Goal: Task Accomplishment & Management: Complete application form

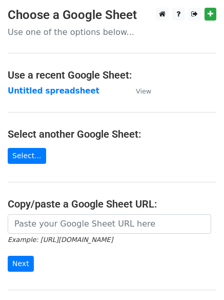
click at [53, 92] on strong "Untitled spreadsheet" at bounding box center [54, 90] width 92 height 9
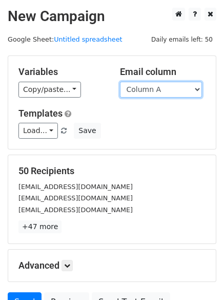
click at [159, 90] on select "Column A Column B Column C Column D Column E Column F" at bounding box center [161, 90] width 82 height 16
click at [120, 82] on select "Column A Column B Column C Column D Column E Column F" at bounding box center [161, 90] width 82 height 16
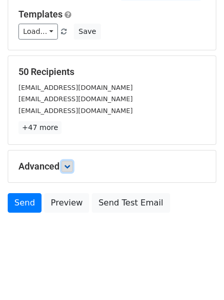
click at [69, 167] on icon at bounding box center [67, 166] width 6 height 6
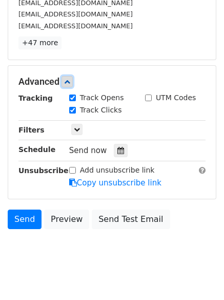
scroll to position [196, 0]
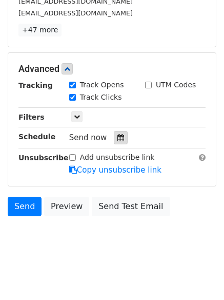
click at [118, 141] on icon at bounding box center [120, 137] width 7 height 7
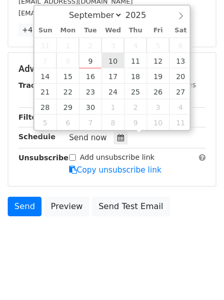
type input "2025-09-10 12:00"
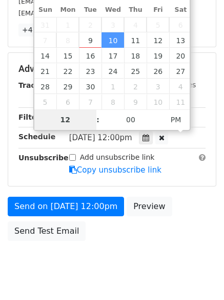
type input "1"
type input "2025-09-10 01:00"
type input "01"
click at [185, 128] on span "PM" at bounding box center [176, 119] width 28 height 21
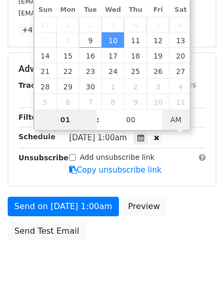
scroll to position [183, 0]
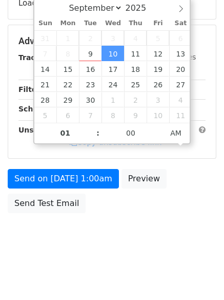
click at [137, 247] on body "New Campaign Daily emails left: 50 Google Sheet: Untitled spreadsheet Variables…" at bounding box center [112, 42] width 224 height 434
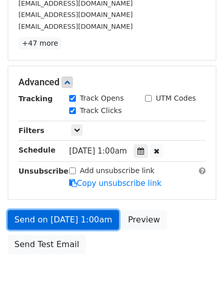
click at [105, 223] on link "Send on Sep 10 at 1:00am" at bounding box center [63, 219] width 111 height 19
click at [90, 224] on link "Send on Sep 10 at 1:00am" at bounding box center [63, 219] width 111 height 19
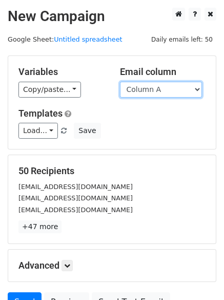
click at [169, 88] on select "Column A Column B Column C Column D Column E Column F" at bounding box center [161, 90] width 82 height 16
select select "Column B"
click at [120, 82] on select "Column A Column B Column C Column D Column E Column F" at bounding box center [161, 90] width 82 height 16
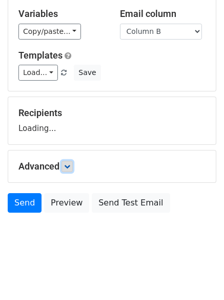
click at [68, 167] on icon at bounding box center [67, 166] width 6 height 6
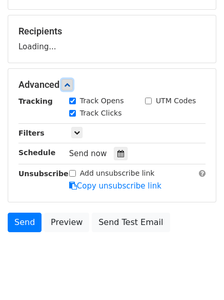
scroll to position [144, 0]
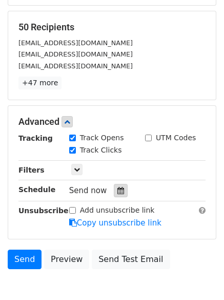
click at [117, 184] on div at bounding box center [121, 190] width 14 height 13
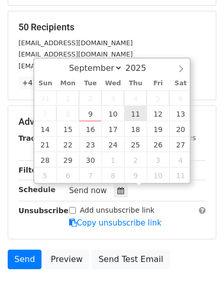
type input "2025-09-11 12:00"
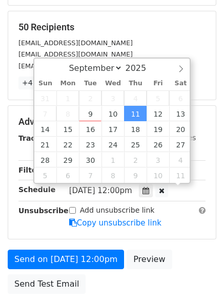
scroll to position [1, 0]
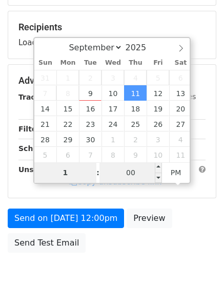
type input "1"
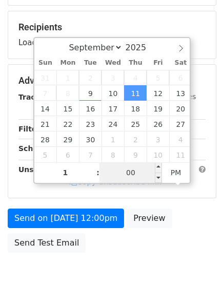
type input "2025-09-11 13:00"
type input "01"
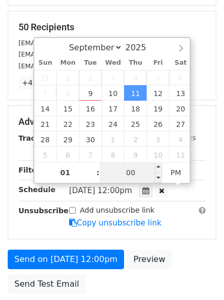
click at [141, 167] on input "00" at bounding box center [130, 172] width 63 height 21
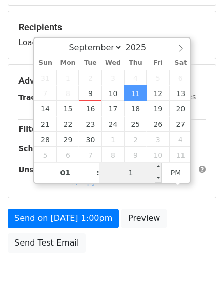
type input "11"
type input "2025-09-11 01:11"
click at [172, 175] on span "PM" at bounding box center [176, 172] width 28 height 21
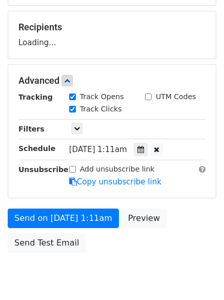
click at [158, 263] on body "New Campaign Daily emails left: 50 Google Sheet: Untitled spreadsheet Variables…" at bounding box center [112, 81] width 224 height 434
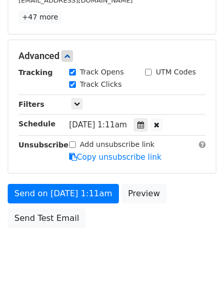
scroll to position [224, 0]
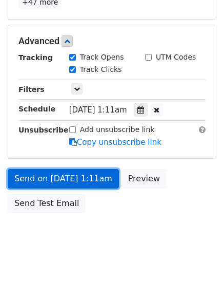
click at [86, 181] on link "Send on Sep 11 at 1:11am" at bounding box center [63, 178] width 111 height 19
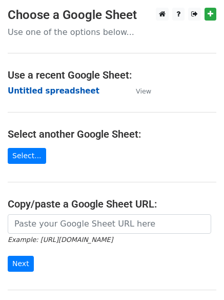
click at [68, 89] on strong "Untitled spreadsheet" at bounding box center [54, 90] width 92 height 9
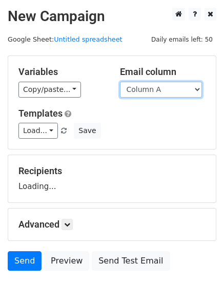
click at [149, 93] on select "Column A Column B Column C Column D Column E Column F" at bounding box center [161, 90] width 82 height 16
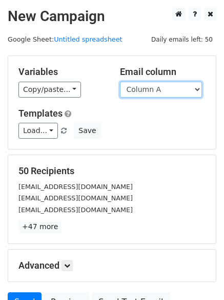
click at [166, 95] on select "Column A Column B Column C Column D Column E Column F" at bounding box center [161, 90] width 82 height 16
select select "Column C"
click at [120, 82] on select "Column A Column B Column C Column D Column E Column F" at bounding box center [161, 90] width 82 height 16
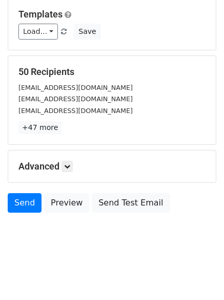
scroll to position [58, 0]
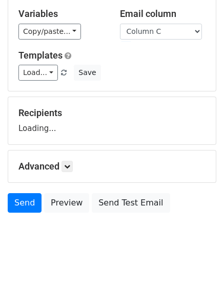
click at [72, 159] on div "Advanced Tracking Track Opens UTM Codes Track Clicks Filters Only include sprea…" at bounding box center [112, 166] width 208 height 32
click at [70, 165] on icon at bounding box center [67, 166] width 6 height 6
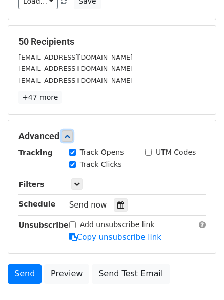
scroll to position [200, 0]
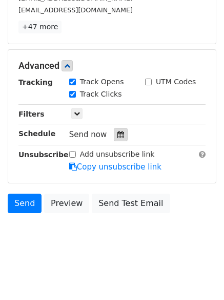
click at [120, 139] on div at bounding box center [121, 134] width 14 height 13
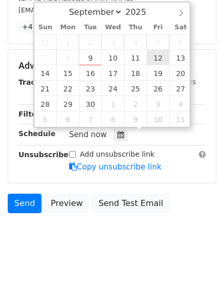
type input "2025-09-12 12:00"
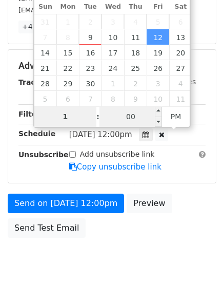
type input "1"
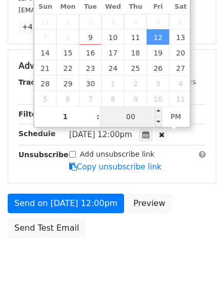
type input "2025-09-12 13:00"
type input "01"
click at [142, 115] on input "00" at bounding box center [130, 116] width 63 height 21
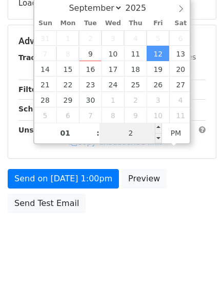
type input "22"
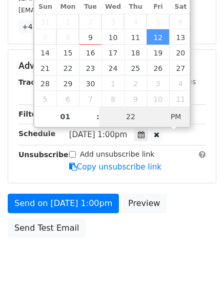
type input "2025-09-12 01:22"
click at [177, 113] on span "PM" at bounding box center [176, 116] width 28 height 21
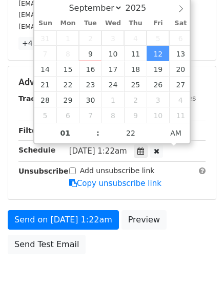
click at [163, 254] on body "New Campaign Daily emails left: 50 Google Sheet: Untitled spreadsheet Variables…" at bounding box center [112, 62] width 224 height 475
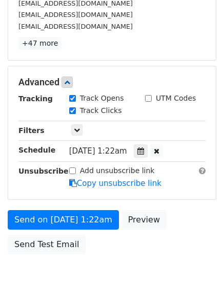
click at [106, 231] on div "Send on Sep 12 at 1:22am Preview Send Test Email" at bounding box center [112, 234] width 224 height 49
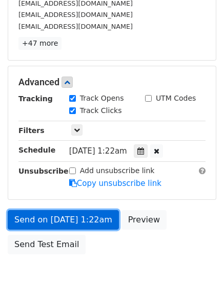
click at [106, 218] on link "Send on Sep 12 at 1:22am" at bounding box center [63, 219] width 111 height 19
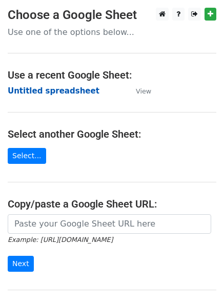
click at [74, 90] on strong "Untitled spreadsheet" at bounding box center [54, 90] width 92 height 9
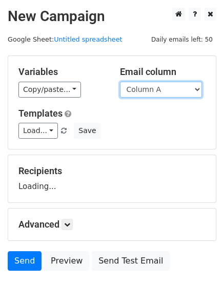
drag, startPoint x: 164, startPoint y: 87, endPoint x: 166, endPoint y: 96, distance: 9.6
click at [164, 87] on select "Column A Column B Column C Column D Column E Column F" at bounding box center [161, 90] width 82 height 16
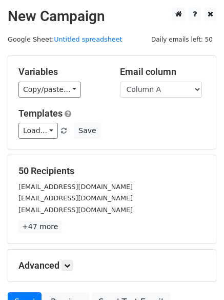
click at [165, 144] on div "Variables Copy/paste... {{Column A}} {{Column B}} {{Column C}} {{Column D}} {{C…" at bounding box center [112, 102] width 208 height 93
click at [169, 78] on div "Email column Column A Column B Column C Column D Column E Column F" at bounding box center [163, 81] width 102 height 31
click at [169, 96] on select "Column A Column B Column C Column D Column E Column F" at bounding box center [161, 90] width 82 height 16
select select "Column D"
click at [120, 82] on select "Column A Column B Column C Column D Column E Column F" at bounding box center [161, 90] width 82 height 16
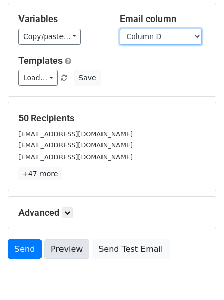
scroll to position [99, 0]
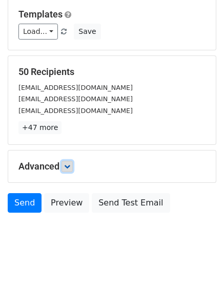
click at [70, 165] on icon at bounding box center [67, 166] width 6 height 6
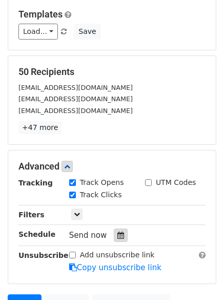
click at [120, 235] on div at bounding box center [121, 234] width 14 height 13
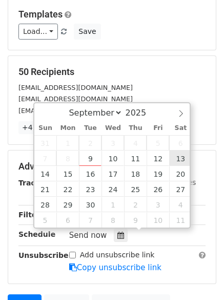
type input "2025-09-13 12:00"
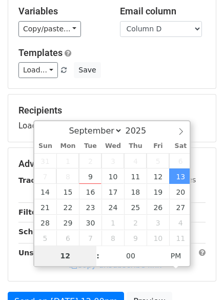
scroll to position [154, 0]
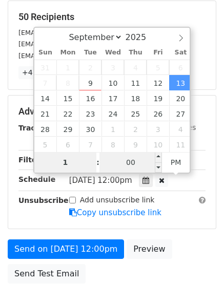
type input "1"
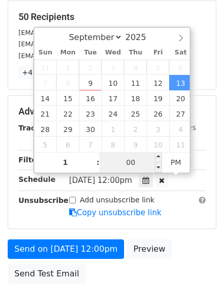
type input "2025-09-13 13:00"
type input "01"
click at [136, 162] on input "00" at bounding box center [130, 162] width 63 height 21
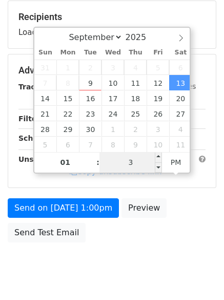
type input "33"
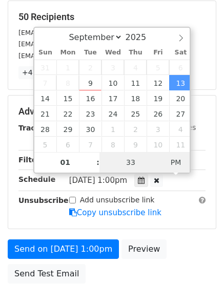
type input "2025-09-13 01:33"
click at [183, 160] on span "PM" at bounding box center [176, 162] width 28 height 21
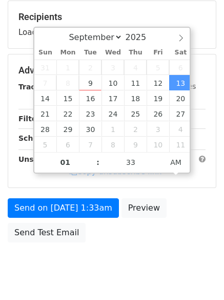
click at [142, 266] on body "New Campaign Daily emails left: 50 Google Sheet: Untitled spreadsheet Variables…" at bounding box center [112, 71] width 224 height 434
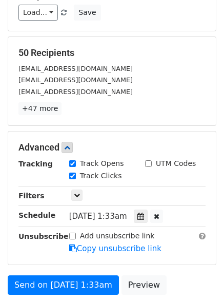
scroll to position [224, 0]
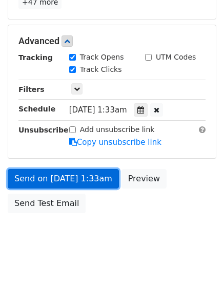
click at [97, 176] on link "Send on Sep 13 at 1:33am" at bounding box center [63, 178] width 111 height 19
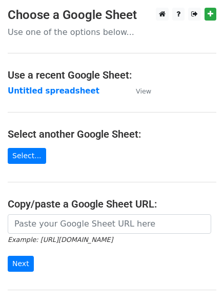
click at [52, 87] on strong "Untitled spreadsheet" at bounding box center [54, 90] width 92 height 9
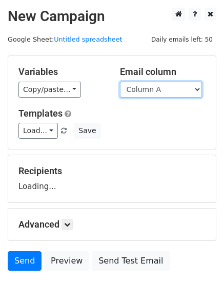
click at [154, 91] on select "Column A Column B Column C Column D Column E Column F" at bounding box center [161, 90] width 82 height 16
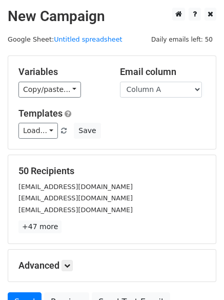
click at [163, 158] on div "50 Recipients [EMAIL_ADDRESS][DOMAIN_NAME] [EMAIL_ADDRESS][DOMAIN_NAME] [EMAIL_…" at bounding box center [112, 199] width 208 height 88
click at [177, 88] on select "Column A Column B Column C Column D Column E Column F" at bounding box center [161, 90] width 82 height 16
select select "Column E"
click at [120, 82] on select "Column A Column B Column C Column D Column E Column F" at bounding box center [161, 90] width 82 height 16
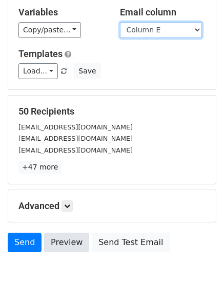
scroll to position [99, 0]
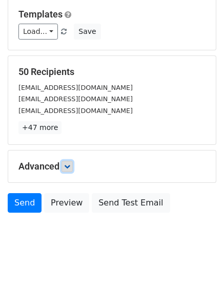
click at [70, 166] on icon at bounding box center [67, 166] width 6 height 6
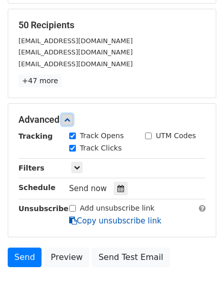
scroll to position [197, 0]
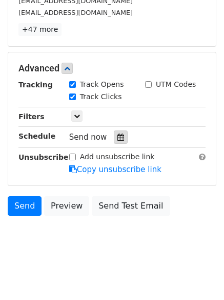
click at [117, 134] on icon at bounding box center [120, 136] width 7 height 7
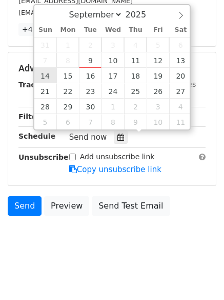
type input "2025-09-14 12:00"
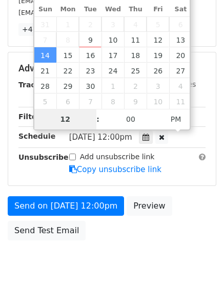
scroll to position [183, 0]
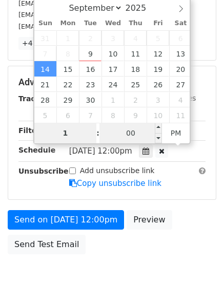
type input "1"
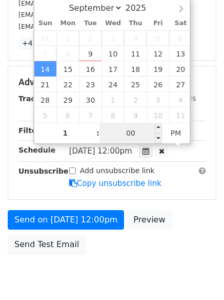
type input "2025-09-14 13:00"
type input "01"
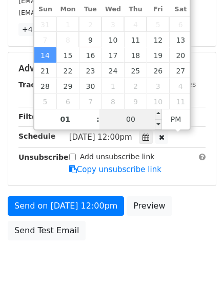
click at [125, 132] on span "Sun, Sep 14, 12:00pm" at bounding box center [100, 136] width 63 height 9
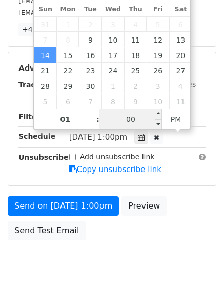
click at [132, 118] on input "00" at bounding box center [130, 119] width 63 height 21
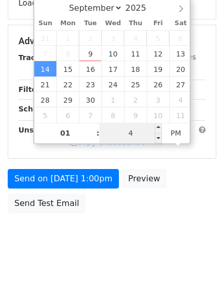
type input "44"
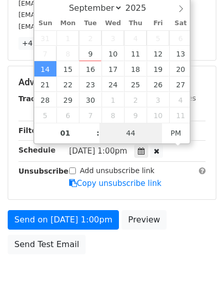
scroll to position [197, 0]
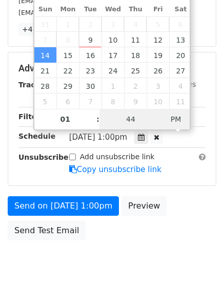
type input "2025-09-14 01:44"
click at [177, 117] on span "AM" at bounding box center [176, 119] width 28 height 21
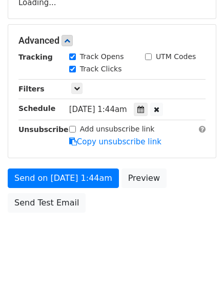
scroll to position [183, 0]
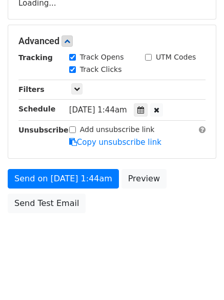
click at [138, 246] on body "New Campaign Daily emails left: 50 Google Sheet: Untitled spreadsheet Variables…" at bounding box center [112, 42] width 224 height 434
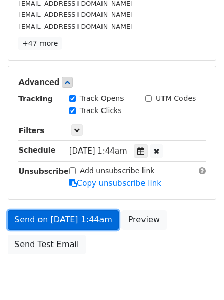
click at [88, 223] on link "Send on Sep 14 at 1:44am" at bounding box center [63, 219] width 111 height 19
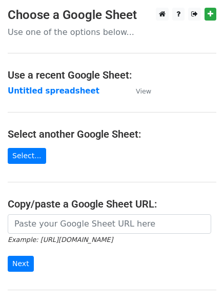
click at [73, 88] on strong "Untitled spreadsheet" at bounding box center [54, 90] width 92 height 9
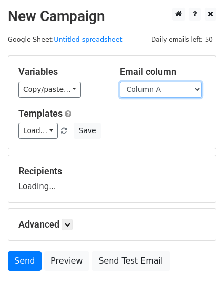
drag, startPoint x: 168, startPoint y: 86, endPoint x: 170, endPoint y: 96, distance: 11.1
click at [168, 86] on select "Column A Column B Column C Column D Column E Column F" at bounding box center [161, 90] width 82 height 16
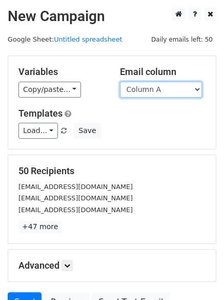
click at [167, 86] on select "Column A Column B Column C Column D Column E Column F" at bounding box center [161, 90] width 82 height 16
select select "Column F"
click at [120, 82] on select "Column A Column B Column C Column D Column E Column F" at bounding box center [161, 90] width 82 height 16
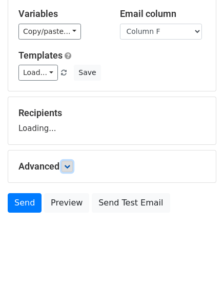
click at [71, 170] on link at bounding box center [67, 166] width 11 height 11
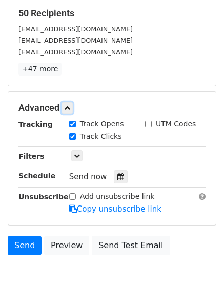
scroll to position [158, 0]
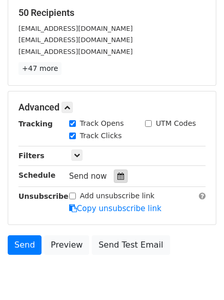
click at [122, 178] on div at bounding box center [121, 175] width 14 height 13
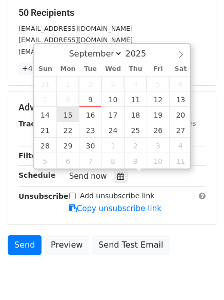
type input "[DATE] 12:00"
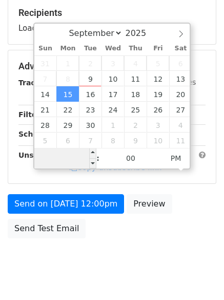
scroll to position [0, 0]
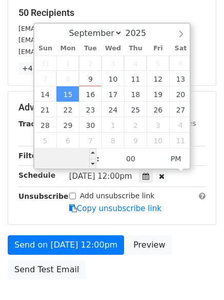
click at [63, 156] on input "Hour" at bounding box center [65, 158] width 63 height 21
click at [87, 159] on input "Hour" at bounding box center [65, 158] width 63 height 21
click at [67, 159] on input "Hour" at bounding box center [65, 158] width 63 height 21
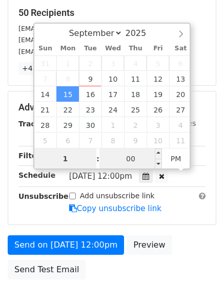
type input "1"
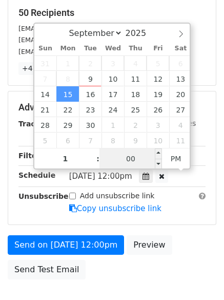
type input "[DATE] 13:00"
type input "01"
click at [124, 158] on input "00" at bounding box center [130, 158] width 63 height 21
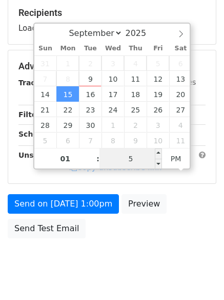
type input "55"
type input "[DATE] 01:55"
click at [186, 157] on span "PM" at bounding box center [176, 158] width 28 height 21
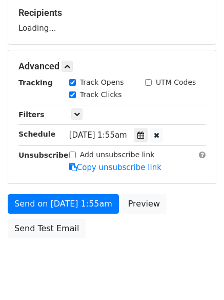
click at [125, 254] on body "New Campaign Daily emails left: 50 Google Sheet: Untitled spreadsheet Variables…" at bounding box center [112, 67] width 224 height 434
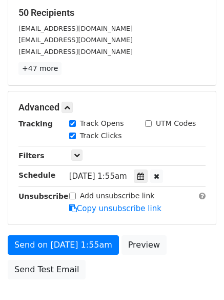
click at [80, 232] on form "Variables Copy/paste... {{Column A}} {{Column B}} {{Column C}} {{Column D}} {{C…" at bounding box center [112, 90] width 209 height 387
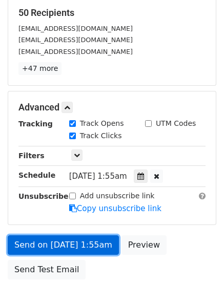
click at [81, 235] on link "Send on [DATE] 1:55am" at bounding box center [63, 244] width 111 height 19
